Goal: Find contact information: Obtain details needed to contact an individual or organization

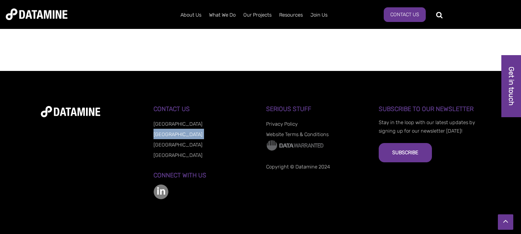
drag, startPoint x: 181, startPoint y: 138, endPoint x: 151, endPoint y: 138, distance: 30.1
click at [151, 138] on div "**********" at bounding box center [261, 153] width 440 height 94
click at [165, 134] on link "[GEOGRAPHIC_DATA]" at bounding box center [178, 135] width 49 height 6
click at [167, 156] on link "[GEOGRAPHIC_DATA]" at bounding box center [178, 155] width 49 height 6
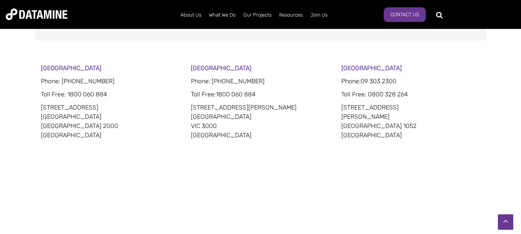
scroll to position [424, 0]
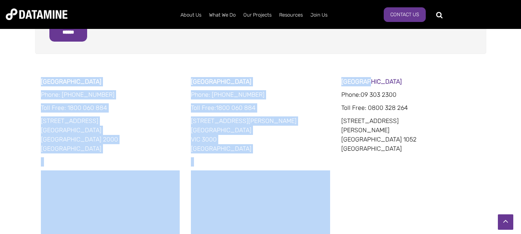
drag, startPoint x: 31, startPoint y: 81, endPoint x: 357, endPoint y: 81, distance: 326.0
click at [298, 86] on p "[GEOGRAPHIC_DATA]" at bounding box center [260, 81] width 139 height 9
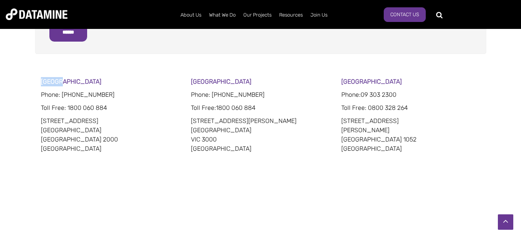
drag, startPoint x: 36, startPoint y: 79, endPoint x: 80, endPoint y: 79, distance: 44.0
click at [80, 79] on div "Sydney Phone: 02 8022 8332 Toll Free : 1800 060 884 201 Kent Street Sydney NSW …" at bounding box center [260, 182] width 521 height 210
copy strong "[GEOGRAPHIC_DATA]"
drag, startPoint x: 225, startPoint y: 81, endPoint x: 243, endPoint y: 81, distance: 17.4
click at [243, 81] on div "Sydney Phone: 02 8022 8332 Toll Free : 1800 060 884 201 Kent Street Sydney NSW …" at bounding box center [261, 182] width 440 height 210
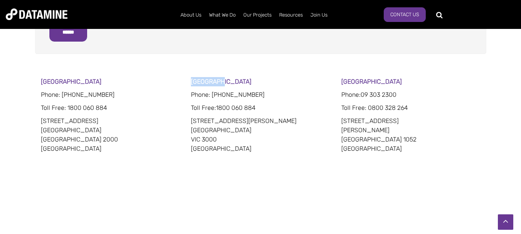
copy strong "[GEOGRAPHIC_DATA]"
drag, startPoint x: 338, startPoint y: 82, endPoint x: 391, endPoint y: 81, distance: 53.6
click at [391, 81] on div "Sydney Phone: 02 8022 8332 Toll Free : 1800 060 884 201 Kent Street Sydney NSW …" at bounding box center [261, 182] width 440 height 210
copy strong "[GEOGRAPHIC_DATA]"
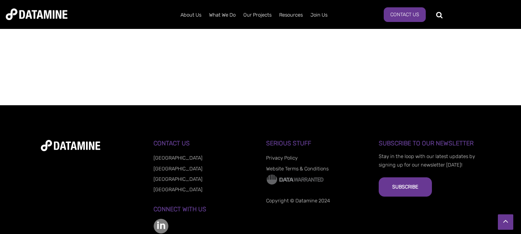
scroll to position [687, 0]
